Goal: Transaction & Acquisition: Purchase product/service

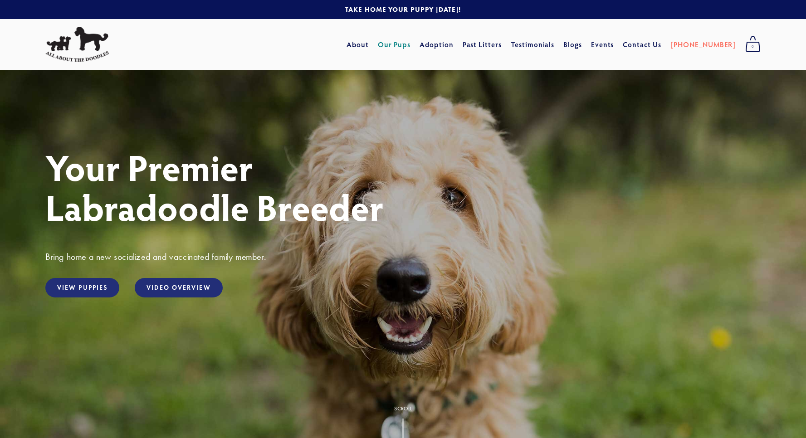
click at [411, 44] on link "Our Pups" at bounding box center [394, 44] width 33 height 16
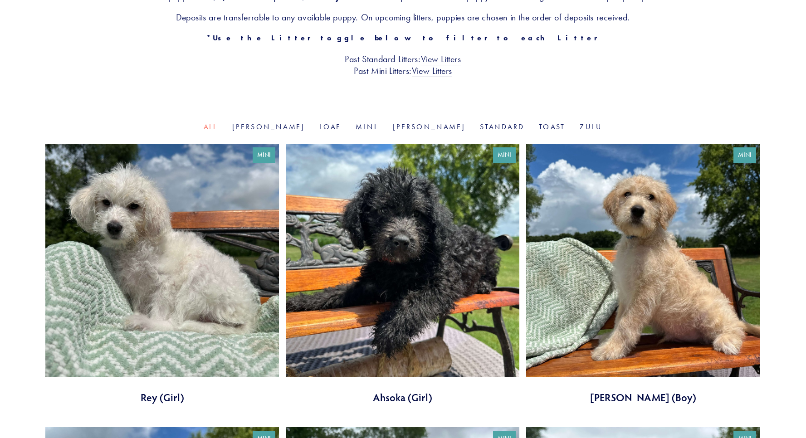
scroll to position [227, 0]
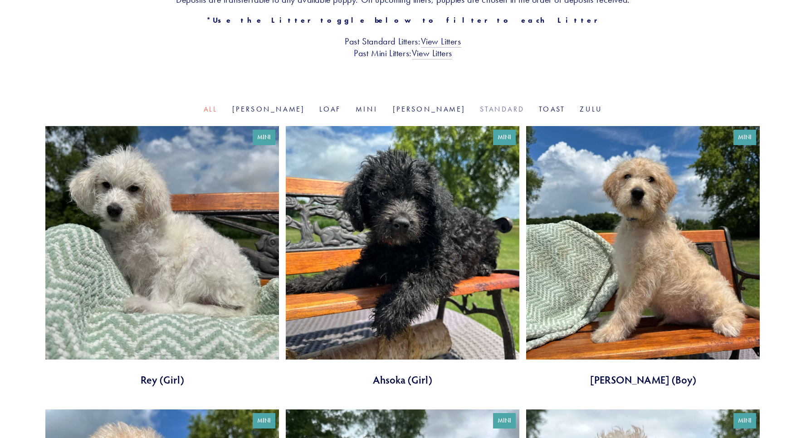
click at [480, 112] on link "Standard" at bounding box center [502, 109] width 44 height 9
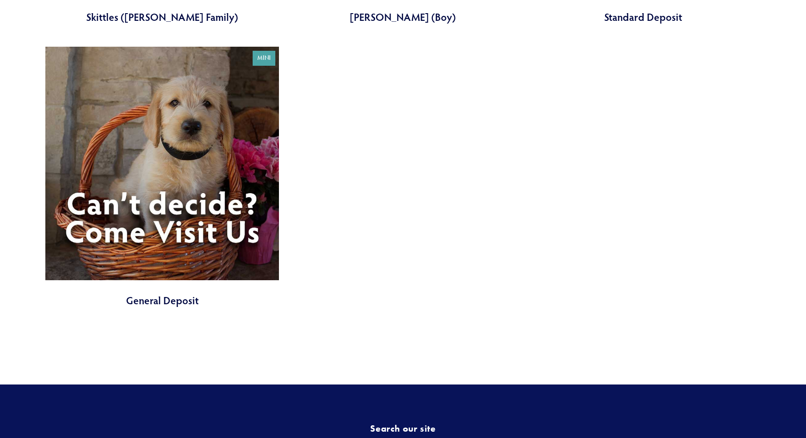
scroll to position [1183, 0]
